Goal: Transaction & Acquisition: Download file/media

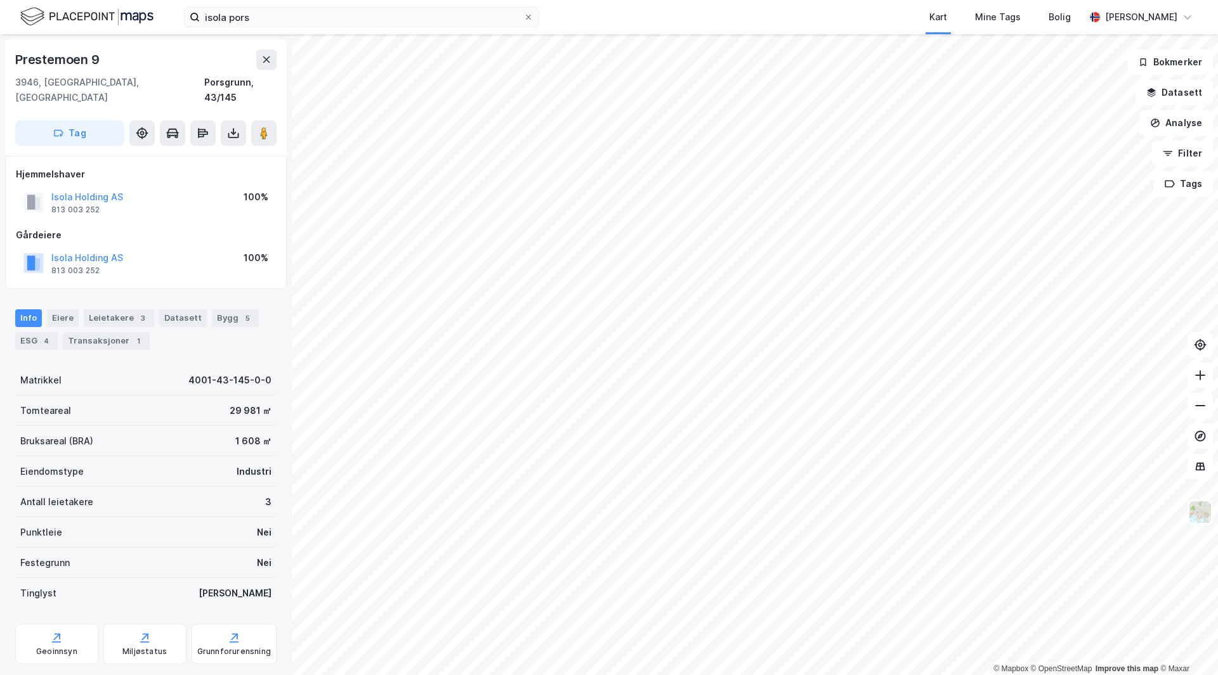
scroll to position [4, 0]
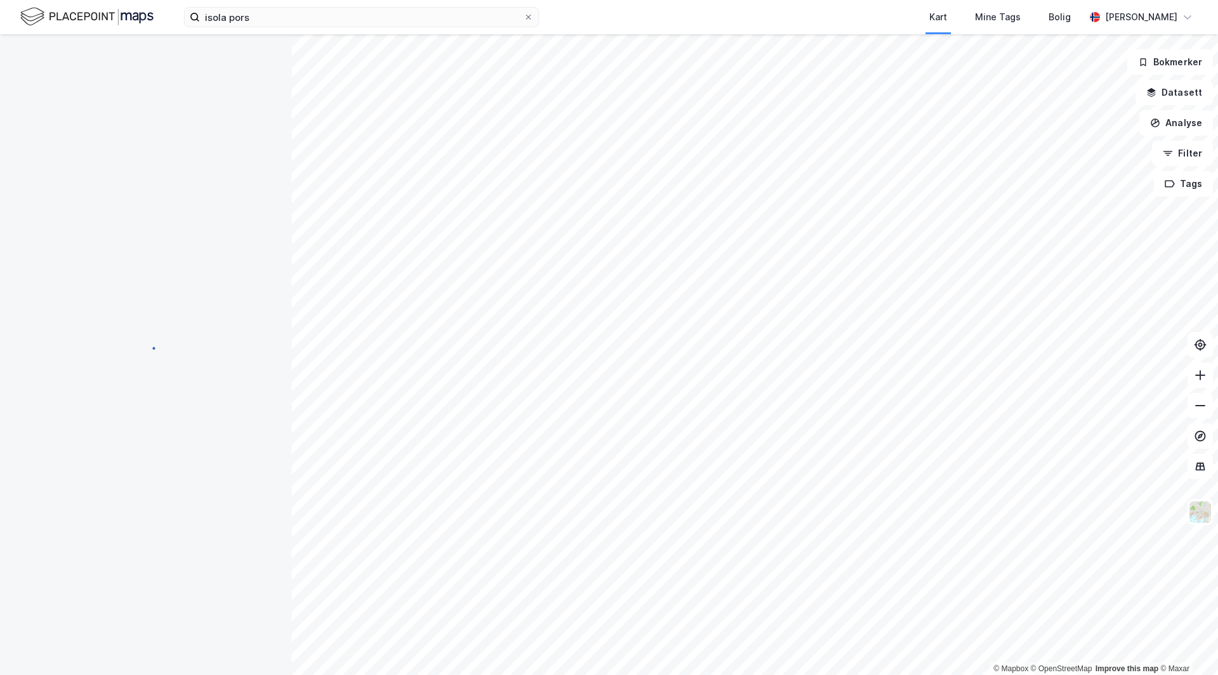
scroll to position [4, 0]
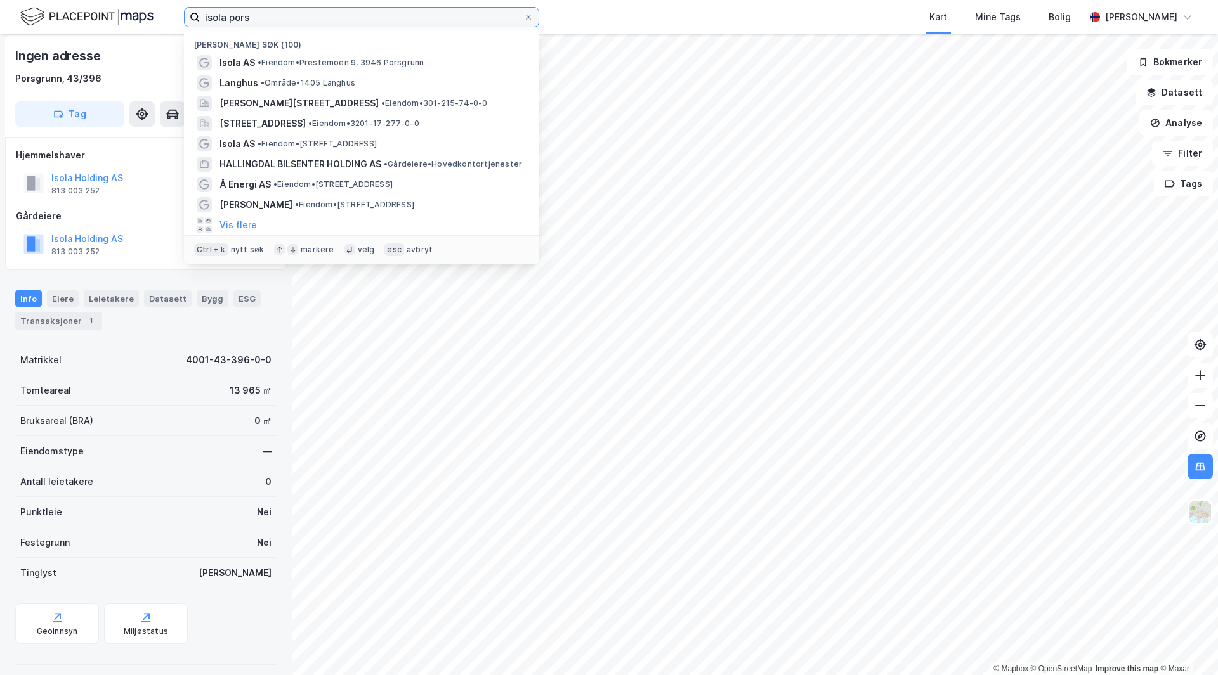
click at [260, 16] on input "isola pors" at bounding box center [361, 17] width 323 height 19
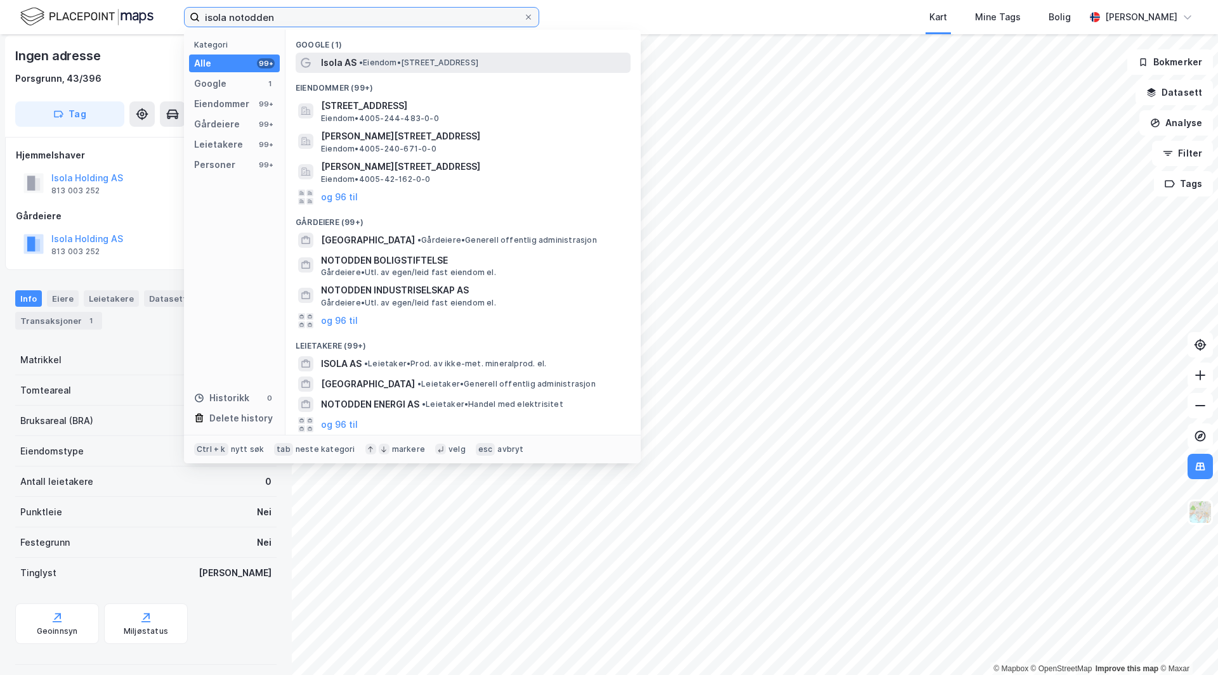
type input "isola notodden"
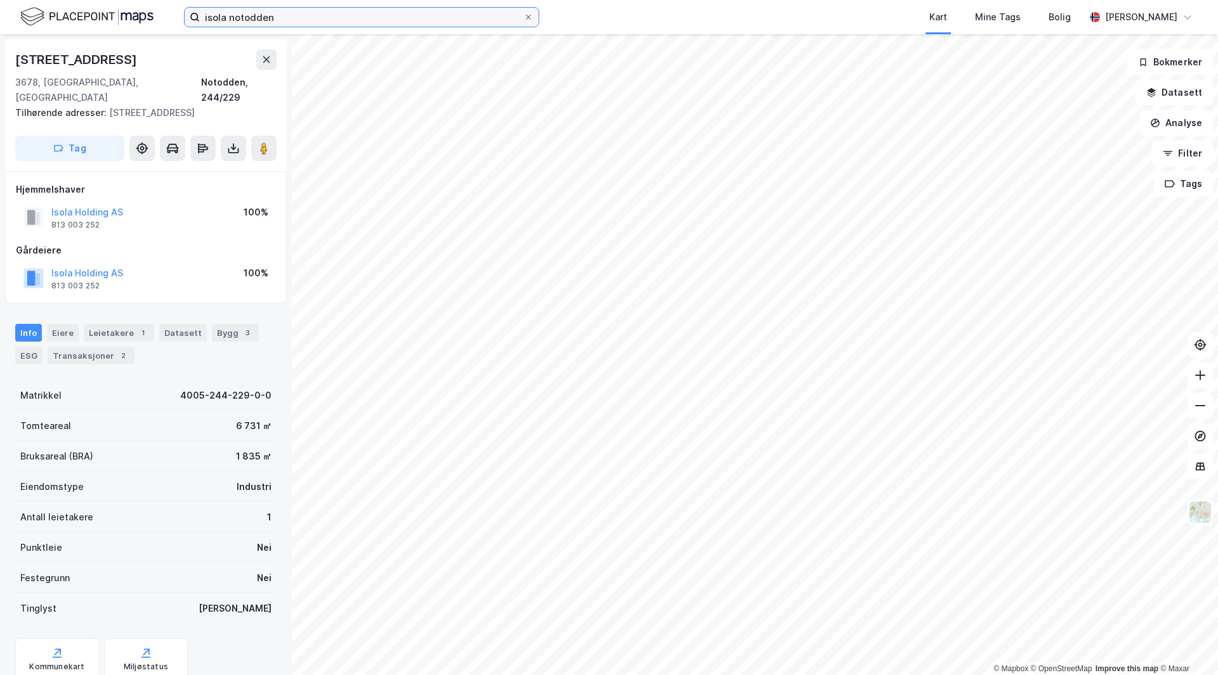
scroll to position [4, 0]
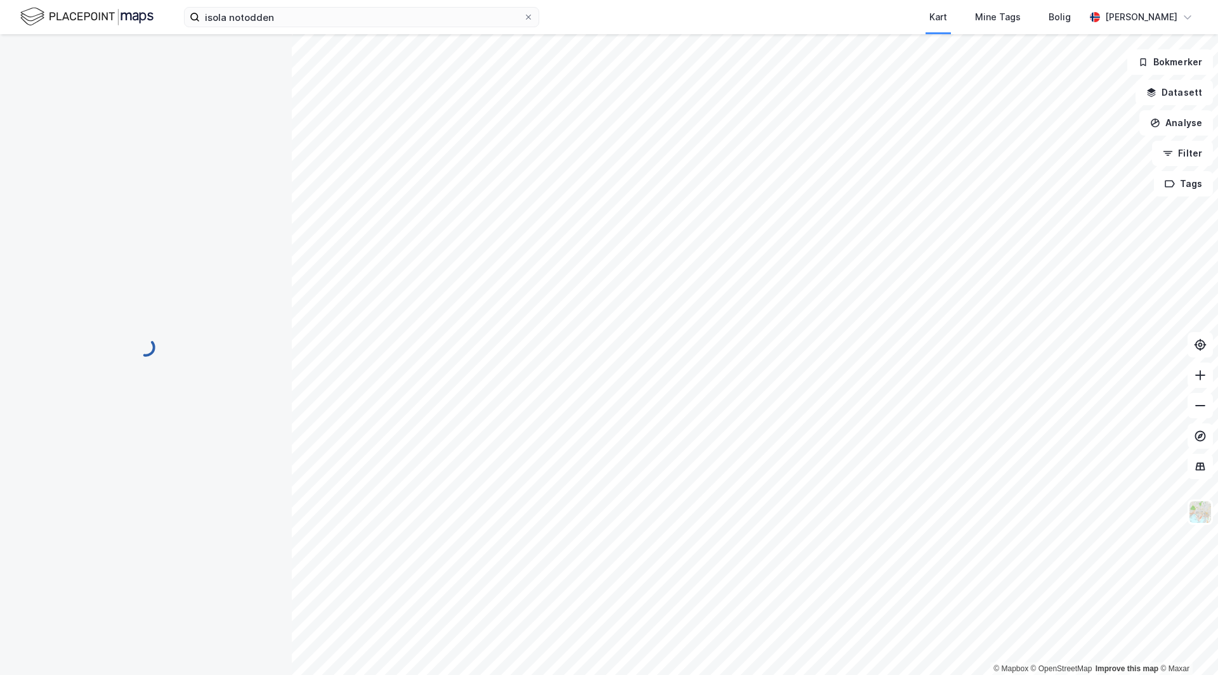
scroll to position [4, 0]
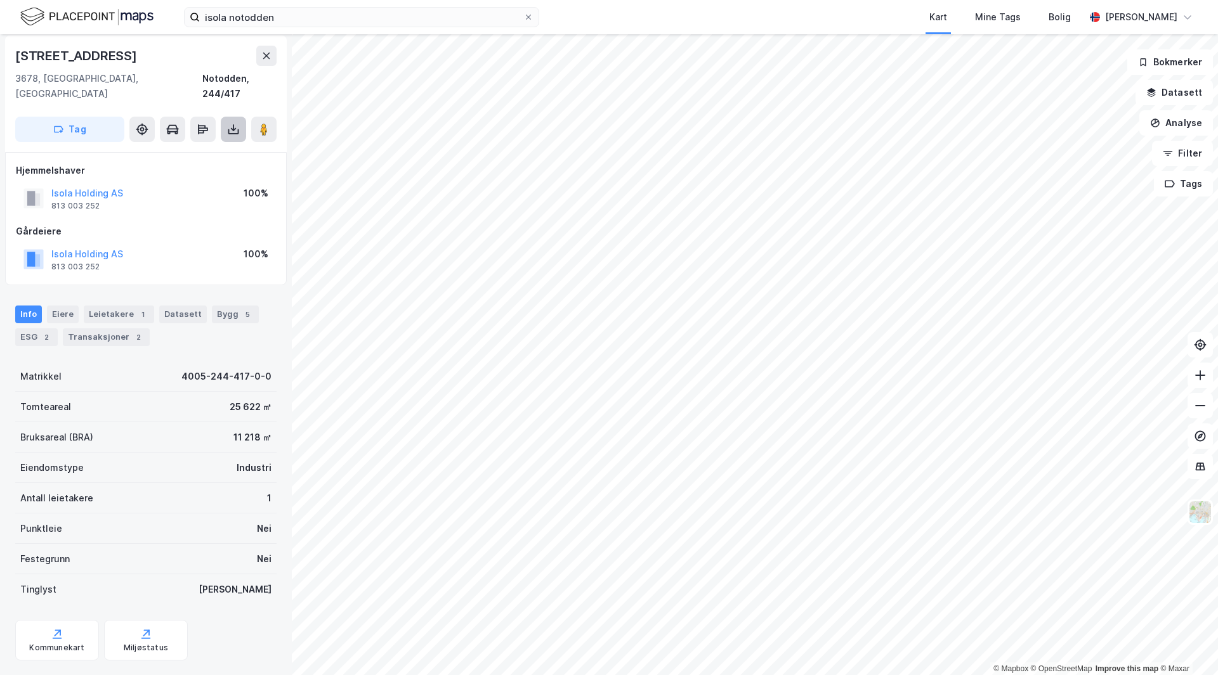
click at [227, 123] on icon at bounding box center [233, 129] width 13 height 13
click at [173, 170] on div "Last ned matrikkelrapport" at bounding box center [186, 175] width 105 height 10
